Goal: Transaction & Acquisition: Purchase product/service

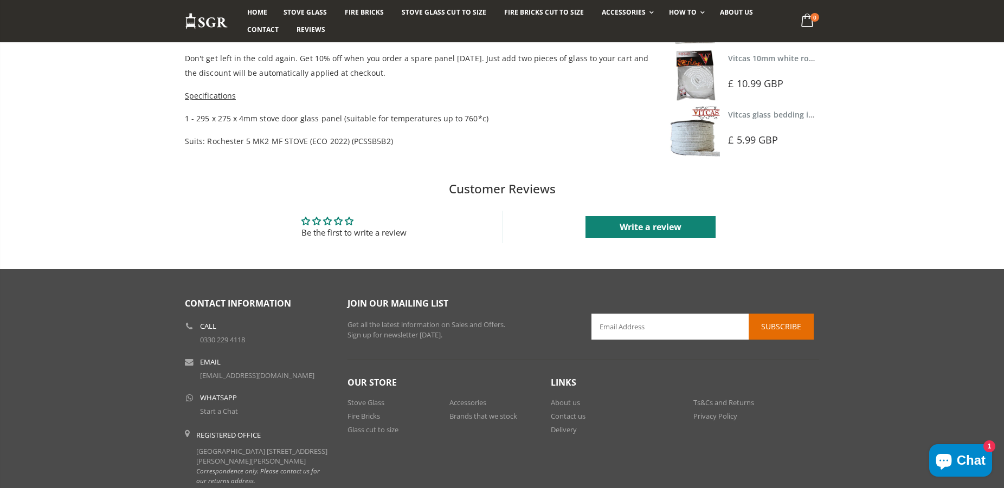
scroll to position [497, 0]
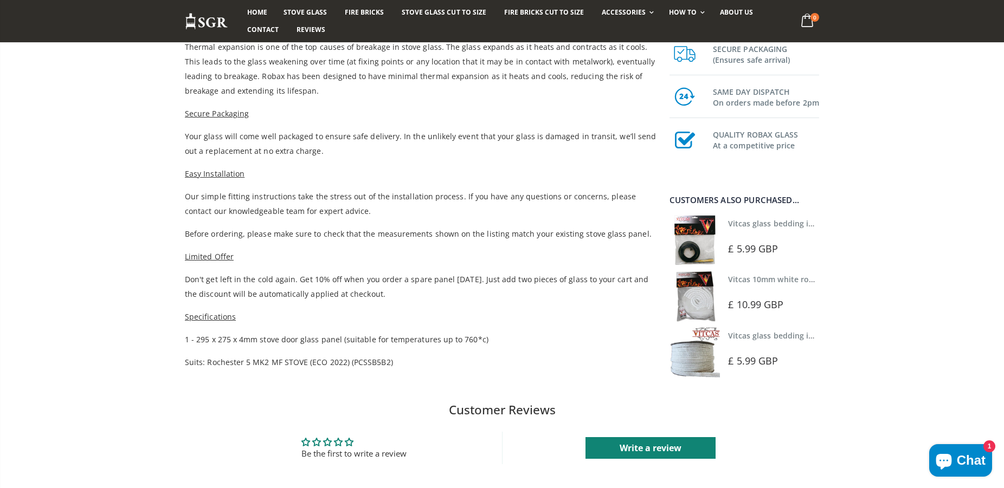
click at [694, 237] on img at bounding box center [694, 240] width 50 height 50
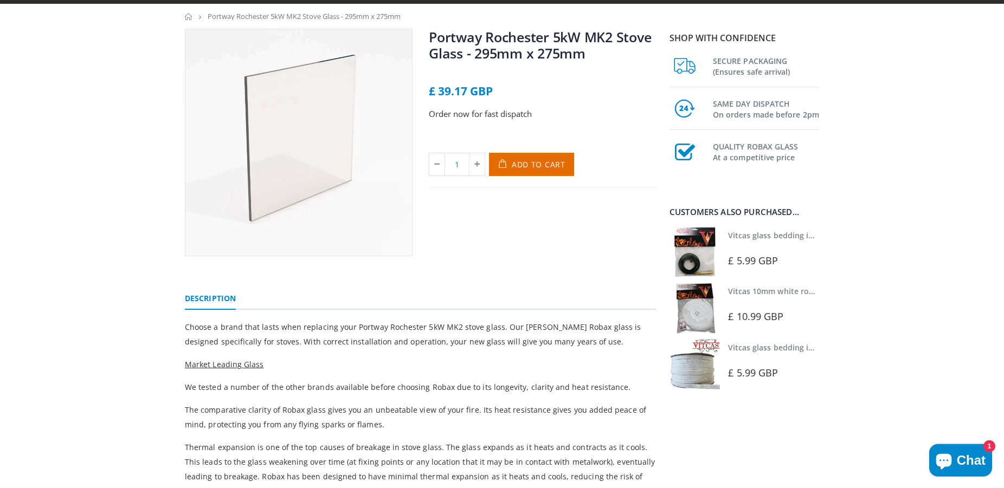
scroll to position [55, 0]
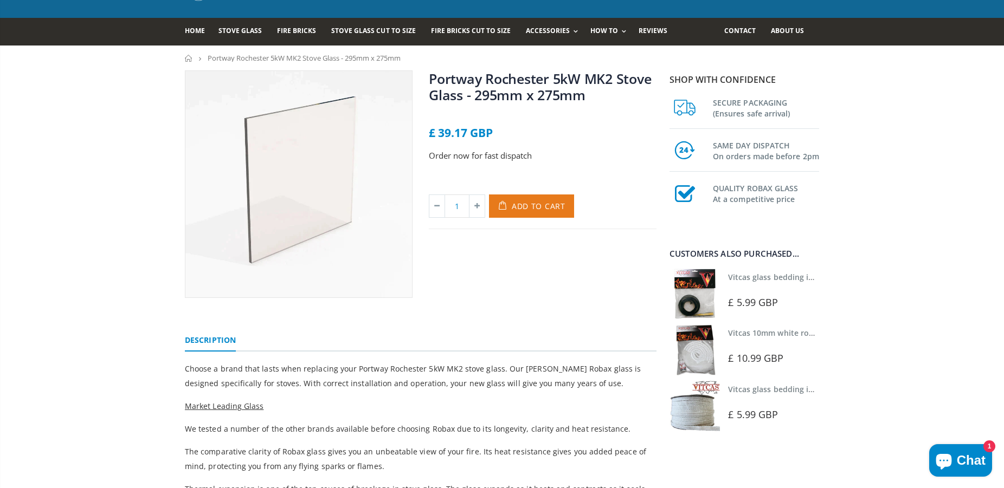
click at [538, 207] on span "Add to Cart" at bounding box center [539, 206] width 54 height 10
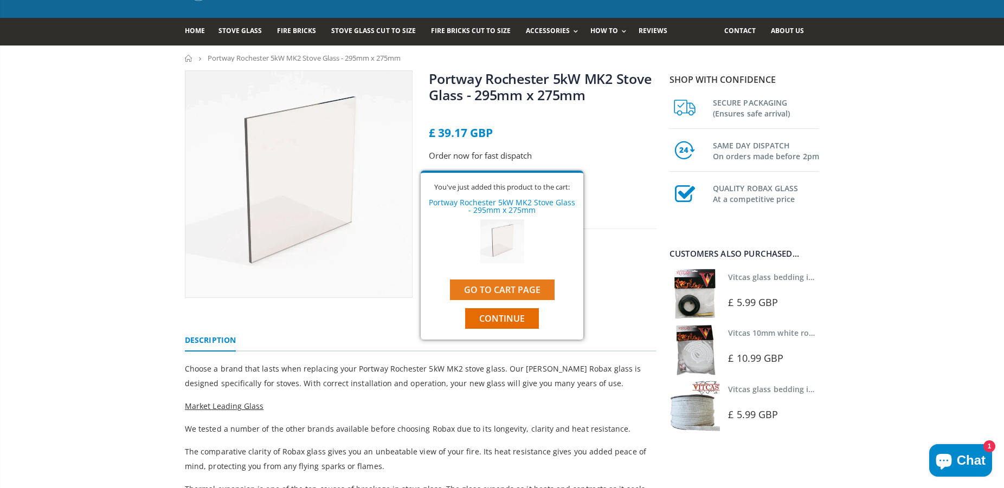
click at [496, 286] on link "Go to cart page" at bounding box center [502, 290] width 105 height 21
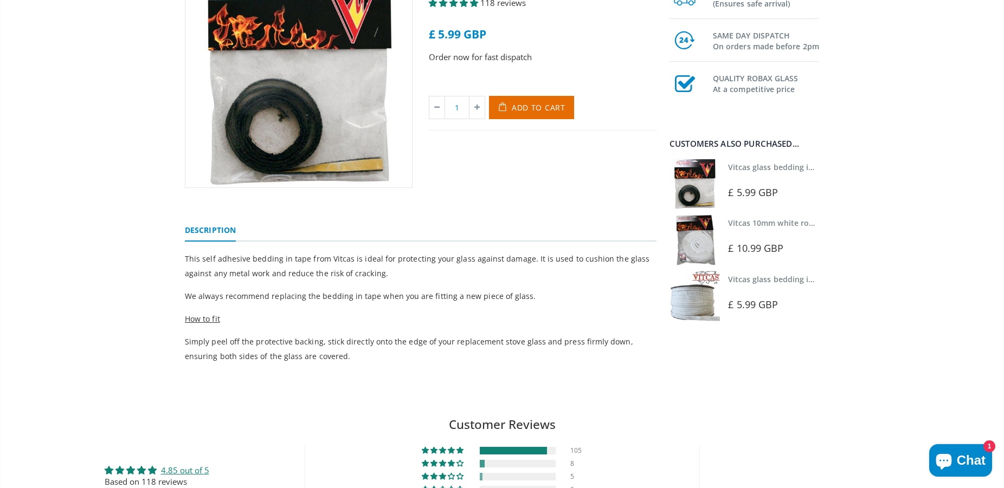
scroll to position [166, 0]
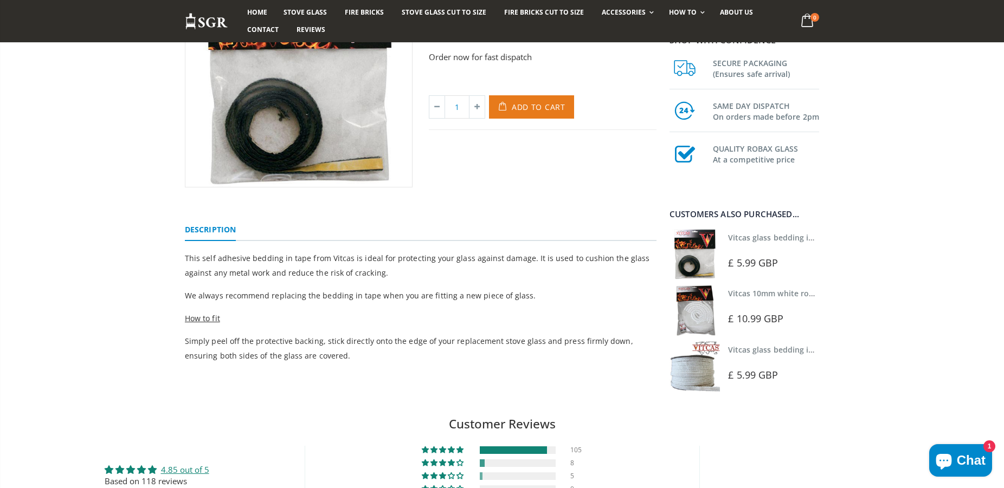
click at [531, 107] on span "Add to Cart" at bounding box center [539, 107] width 54 height 10
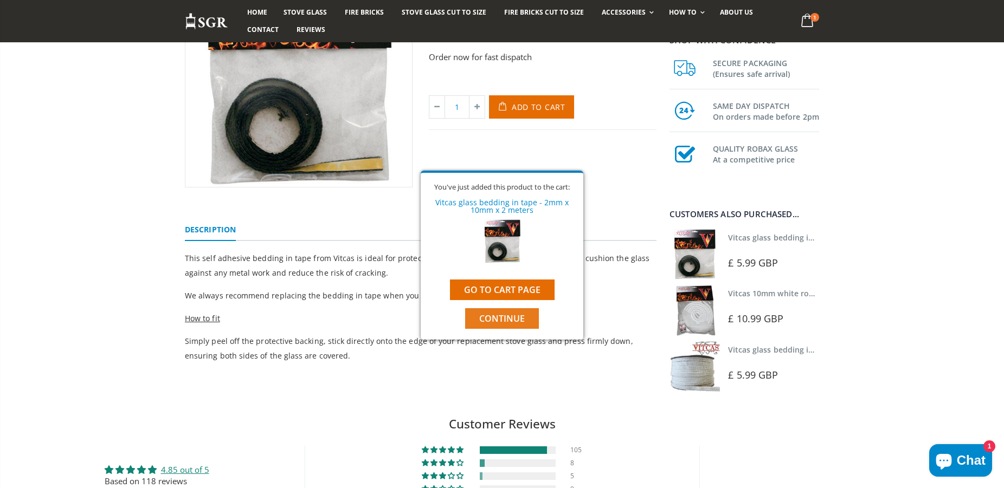
click at [509, 321] on span "Continue" at bounding box center [502, 319] width 46 height 12
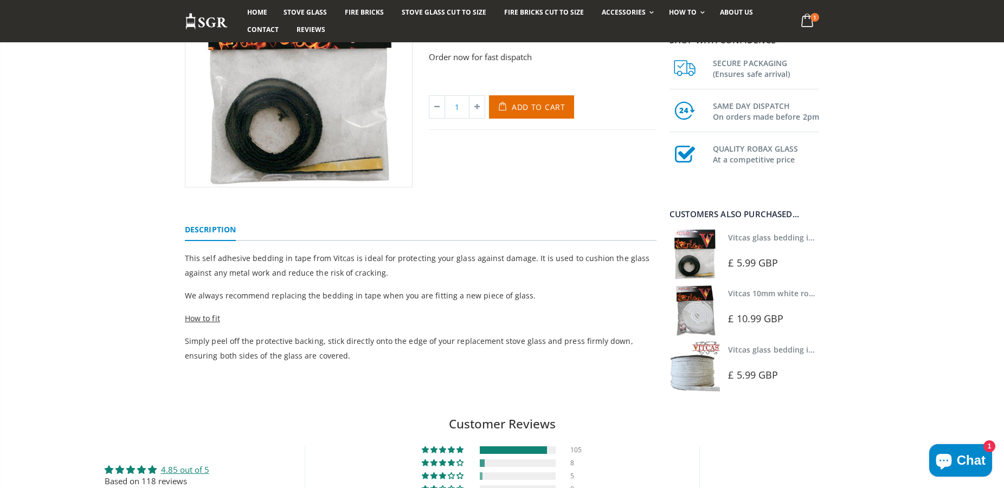
click at [697, 306] on img at bounding box center [694, 310] width 50 height 50
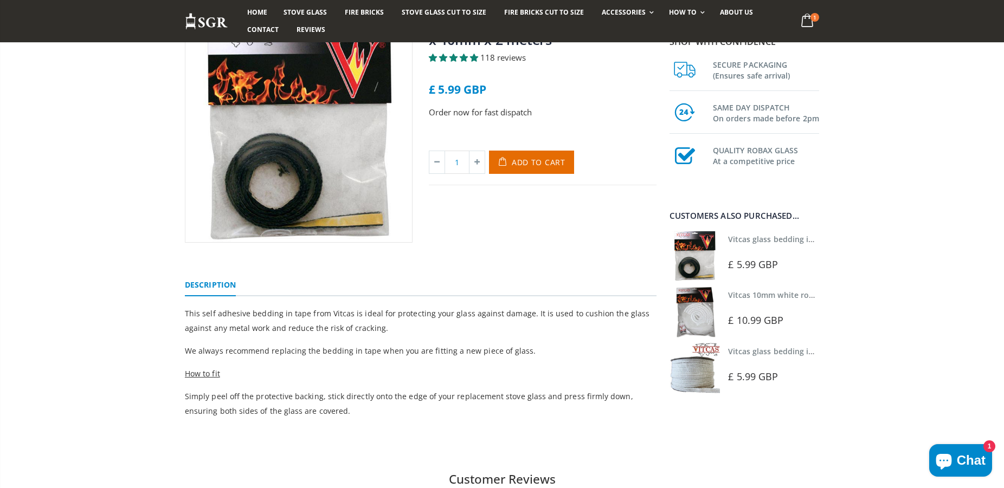
scroll to position [0, 0]
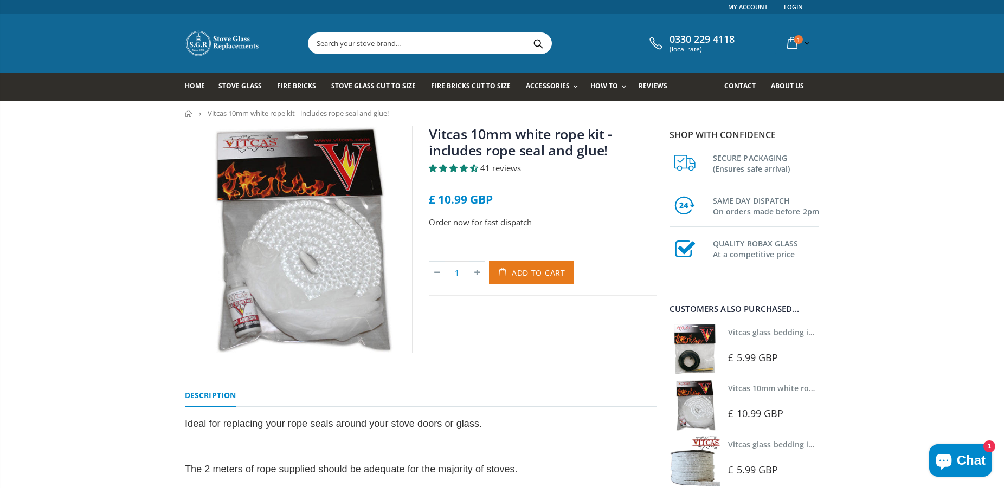
click at [534, 274] on span "Add to Cart" at bounding box center [539, 273] width 54 height 10
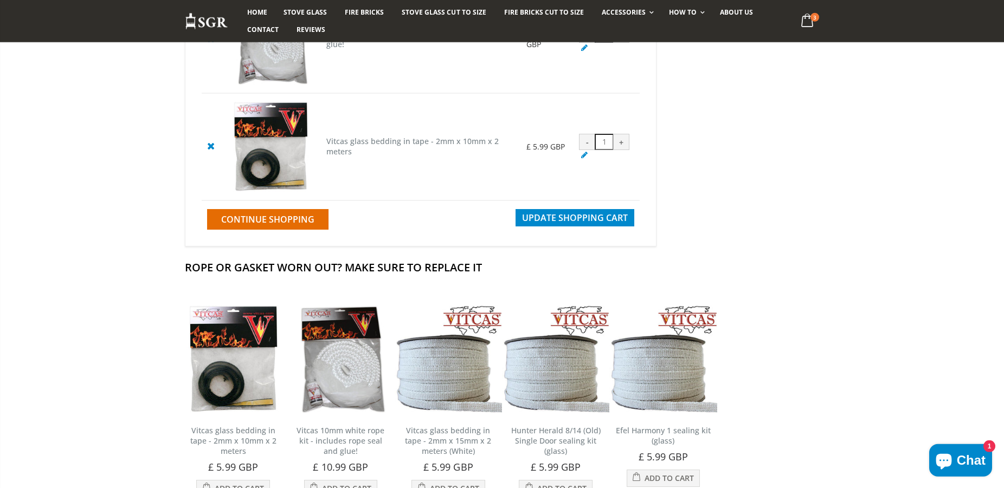
scroll to position [442, 0]
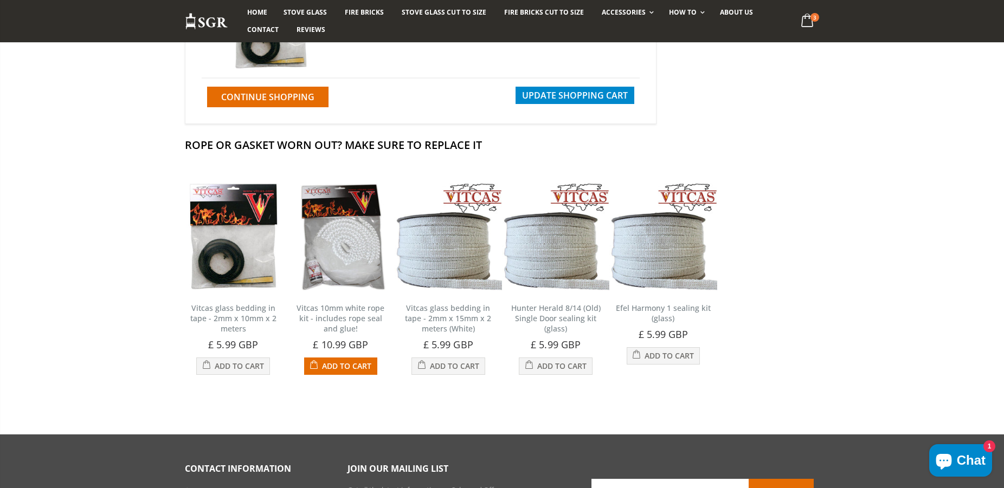
click at [339, 250] on img at bounding box center [340, 236] width 107 height 107
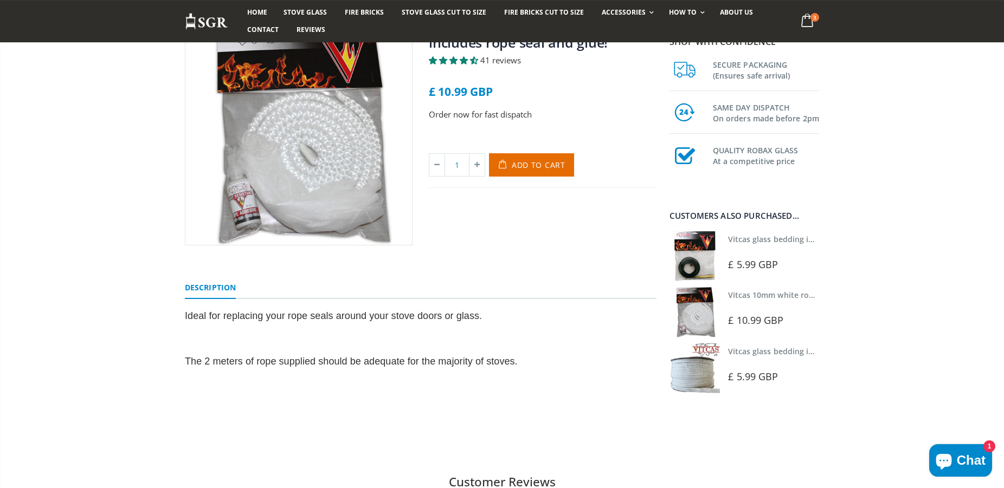
scroll to position [111, 0]
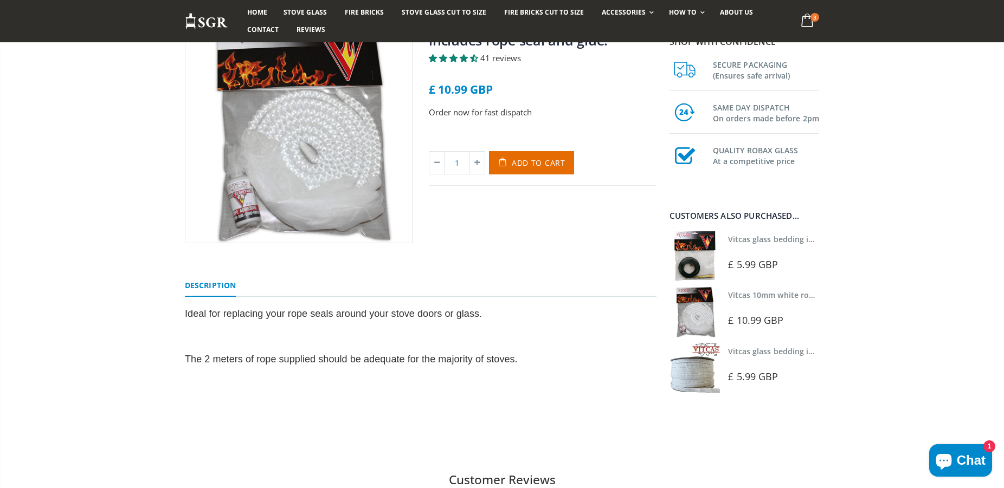
click at [699, 377] on img at bounding box center [694, 368] width 50 height 50
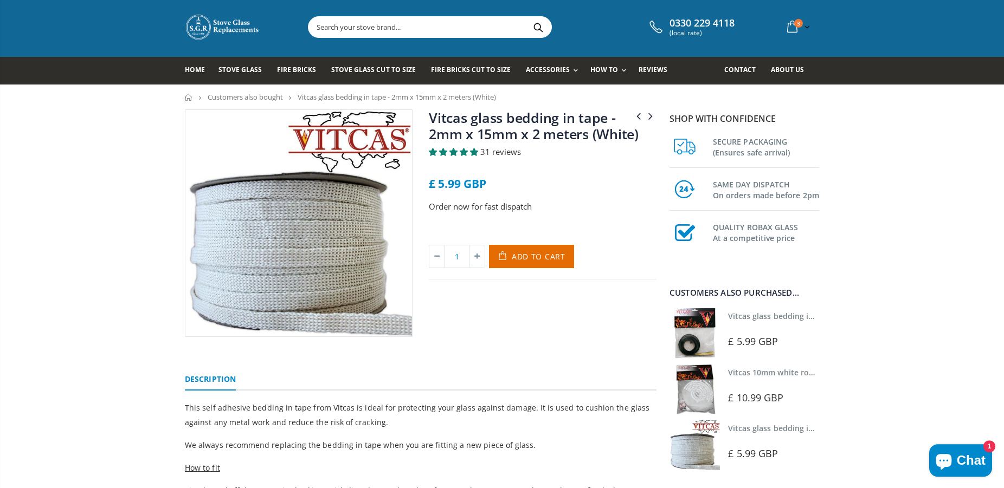
scroll to position [166, 0]
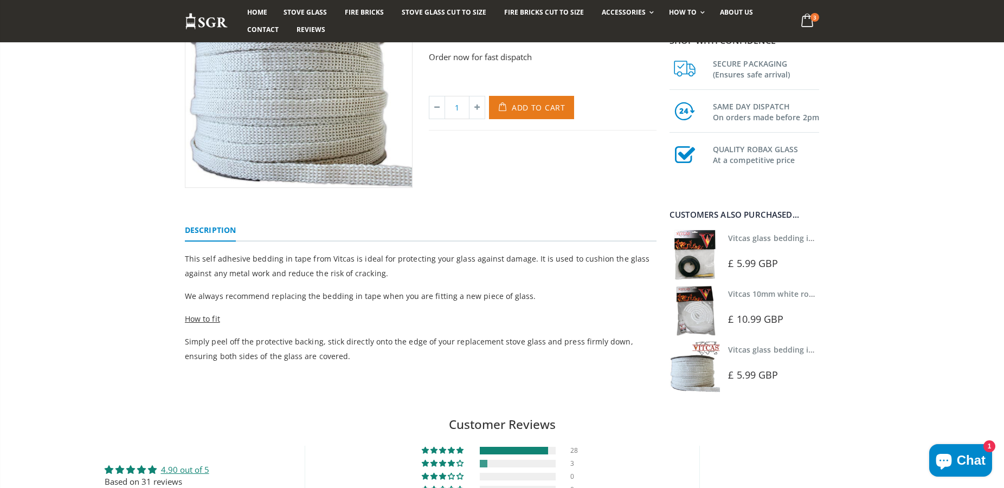
click at [538, 108] on span "Add to Cart" at bounding box center [539, 107] width 54 height 10
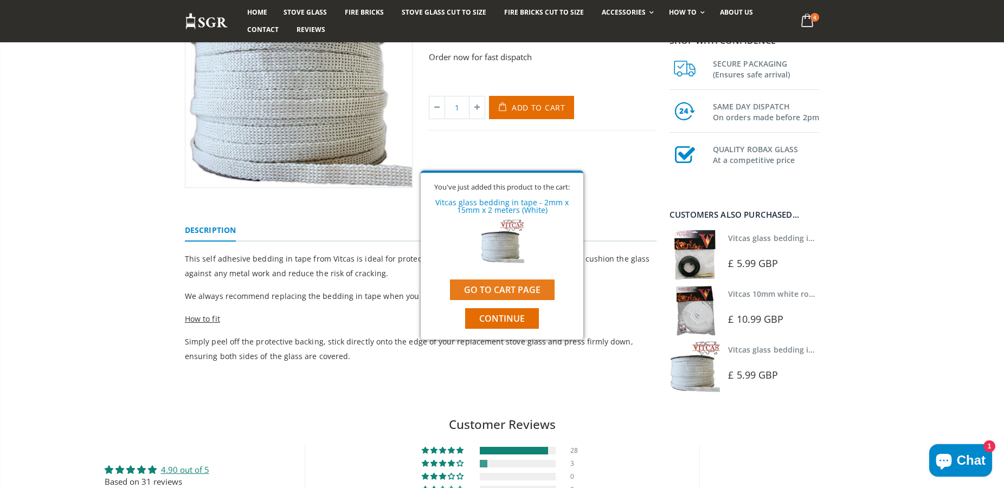
click at [513, 286] on link "Go to cart page" at bounding box center [502, 290] width 105 height 21
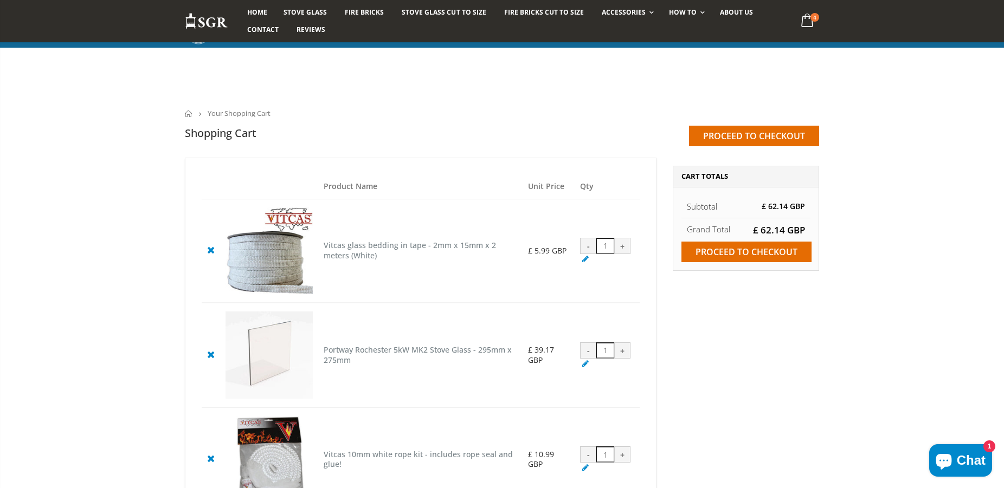
scroll to position [166, 0]
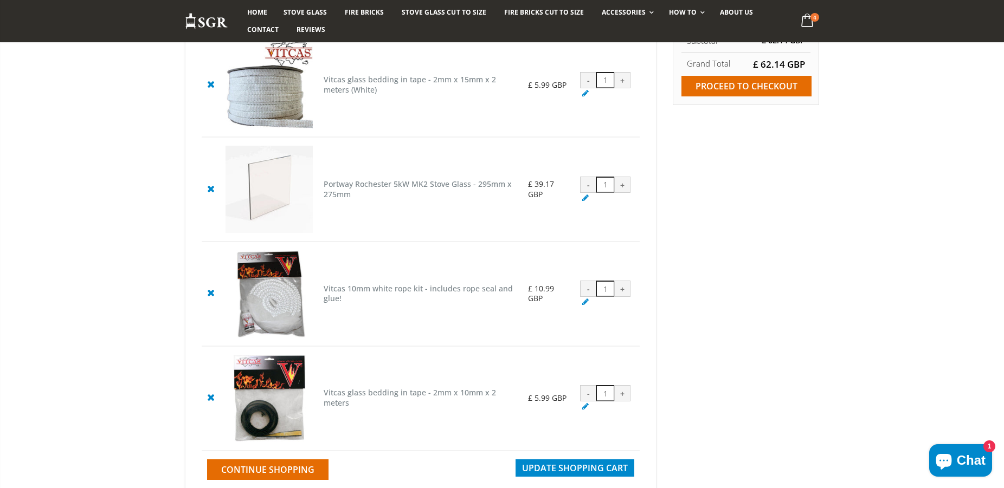
click at [588, 400] on div "-" at bounding box center [588, 393] width 16 height 16
click at [585, 411] on icon at bounding box center [585, 406] width 11 height 10
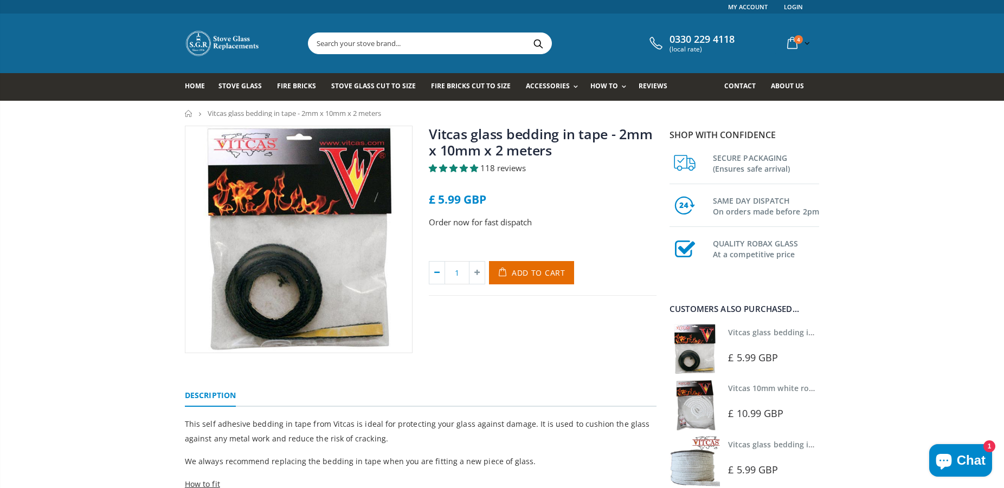
click at [436, 276] on icon at bounding box center [436, 273] width 15 height 22
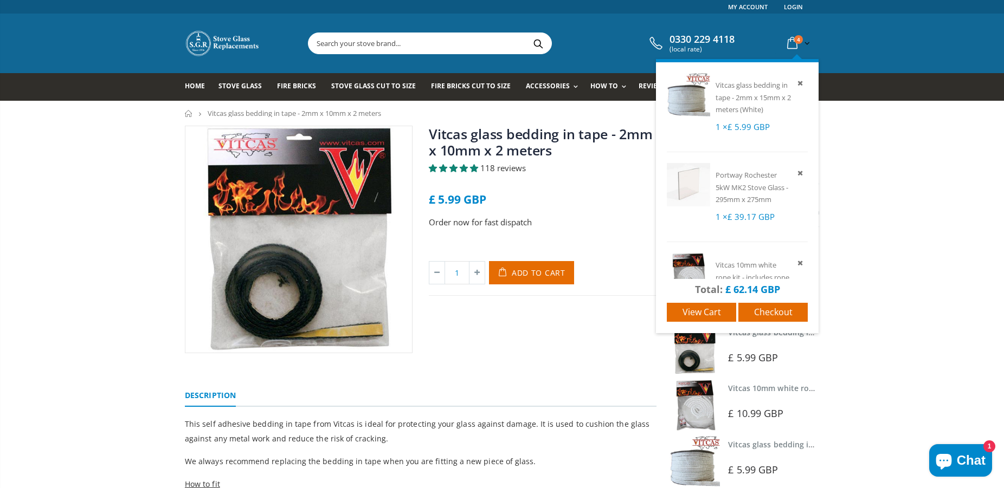
click at [793, 42] on icon at bounding box center [792, 44] width 19 height 20
click at [792, 39] on icon at bounding box center [792, 44] width 19 height 20
click at [712, 312] on span "View cart" at bounding box center [701, 312] width 38 height 12
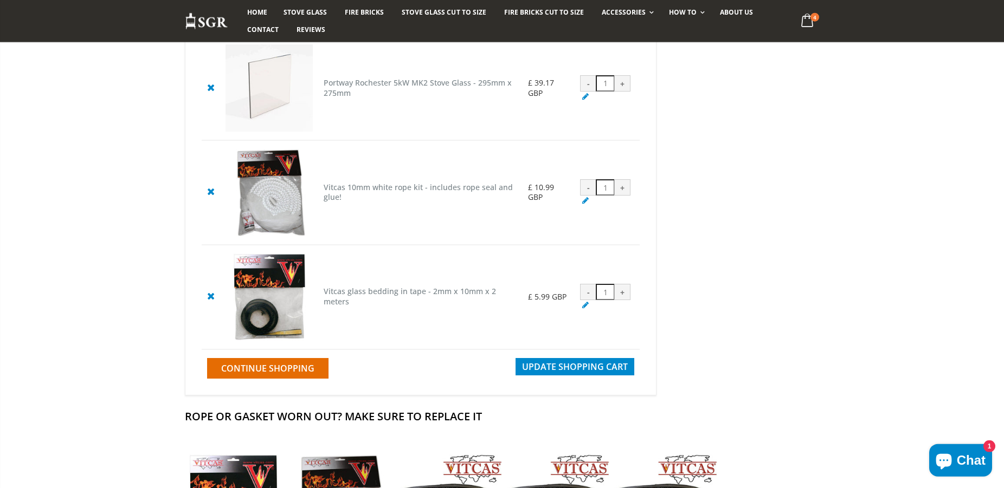
scroll to position [276, 0]
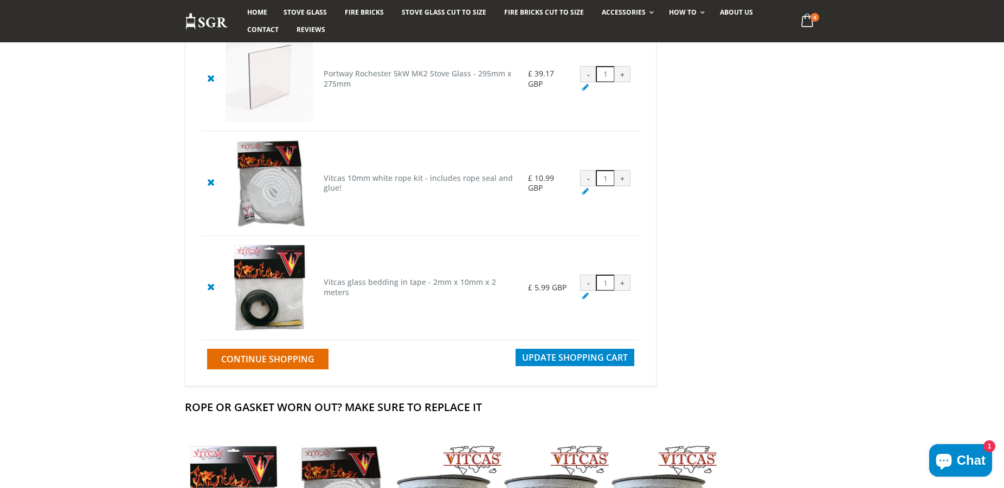
click at [586, 290] on div "-" at bounding box center [588, 283] width 16 height 16
click at [587, 289] on div "-" at bounding box center [588, 283] width 16 height 16
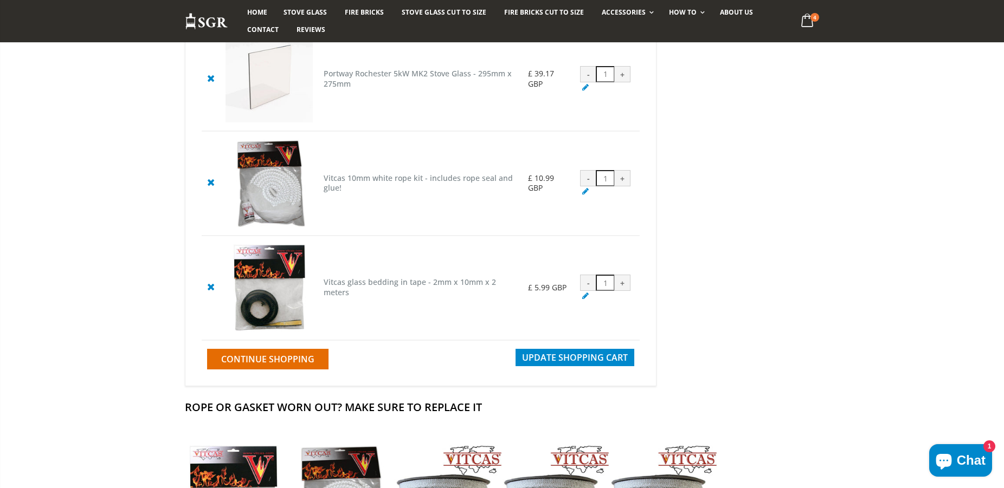
click at [210, 292] on icon at bounding box center [211, 286] width 14 height 13
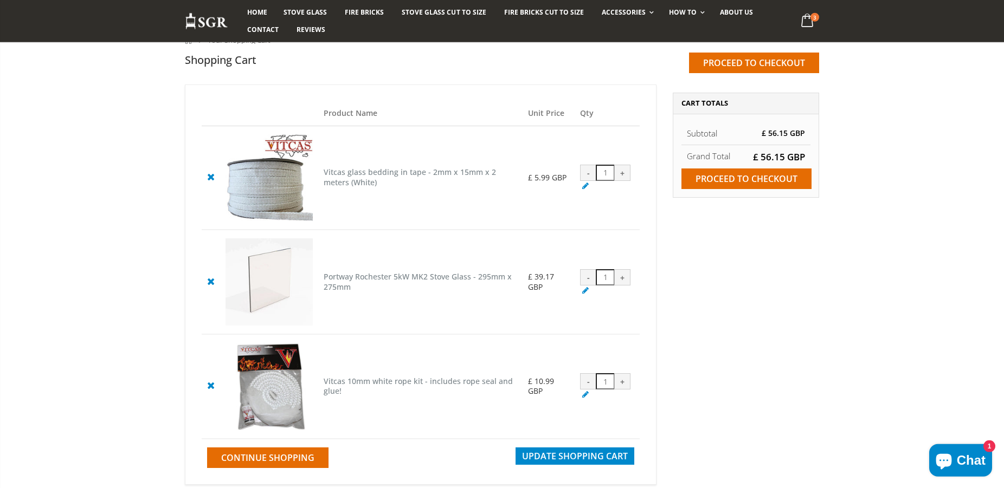
scroll to position [111, 0]
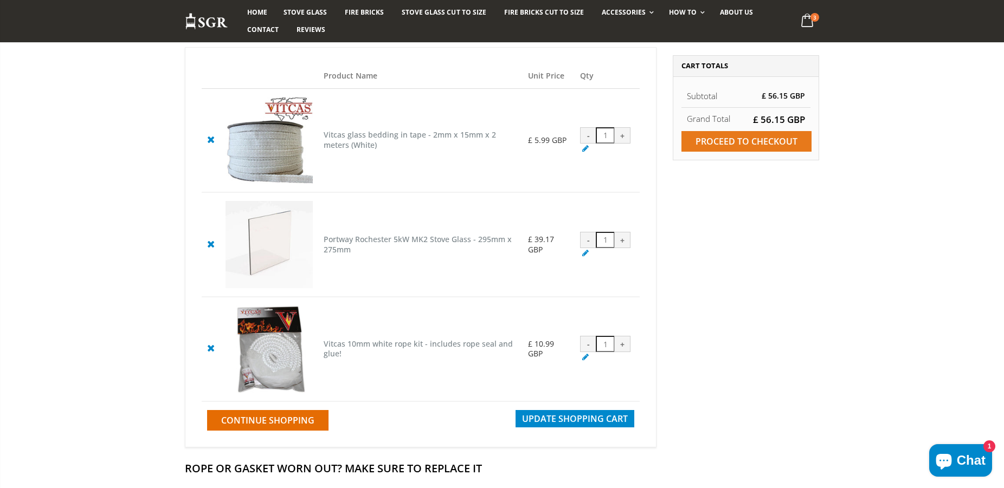
click at [749, 141] on input "Proceed to checkout" at bounding box center [746, 141] width 130 height 21
